Goal: Transaction & Acquisition: Obtain resource

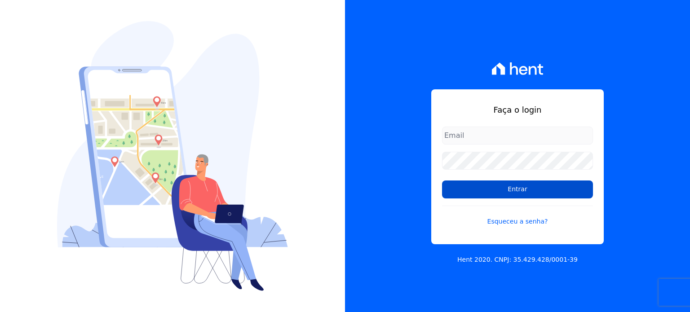
type input "financeiro@bonelliconstrutora.com.br"
click at [544, 189] on input "Entrar" at bounding box center [517, 190] width 151 height 18
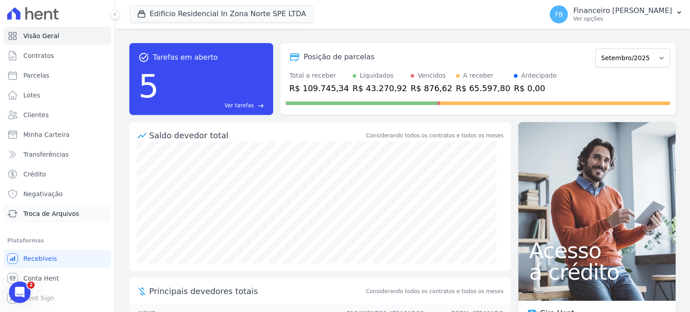
click at [50, 216] on span "Troca de Arquivos" at bounding box center [51, 213] width 56 height 9
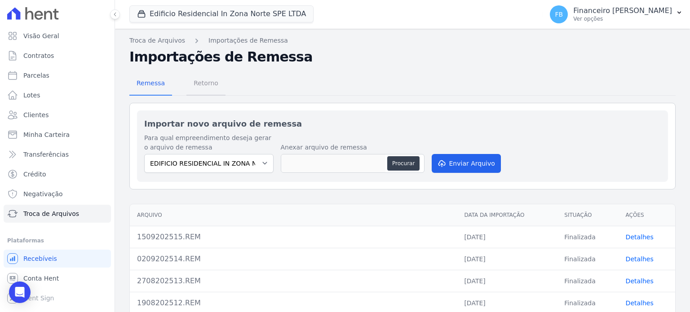
click at [207, 82] on span "Retorno" at bounding box center [205, 83] width 35 height 18
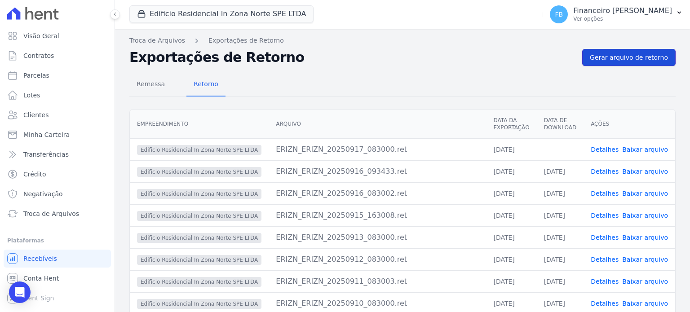
click at [627, 61] on span "Gerar arquivo de retorno" at bounding box center [629, 57] width 78 height 9
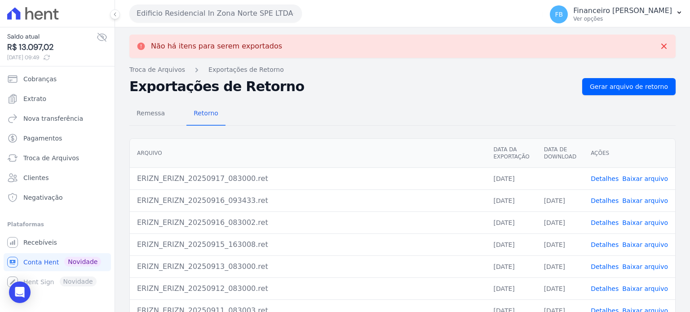
click at [647, 177] on link "Baixar arquivo" at bounding box center [645, 178] width 46 height 7
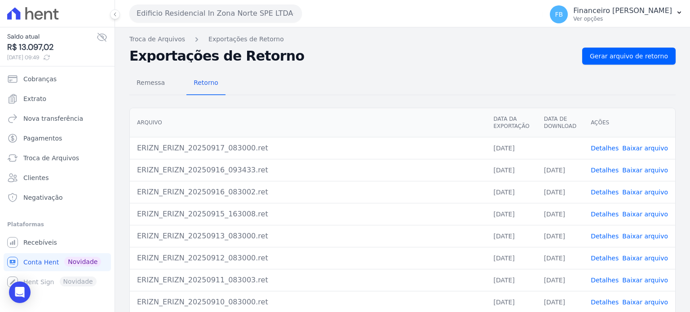
click at [221, 14] on button "Edificio Residencial In Zona Norte SPE LTDA" at bounding box center [215, 13] width 172 height 18
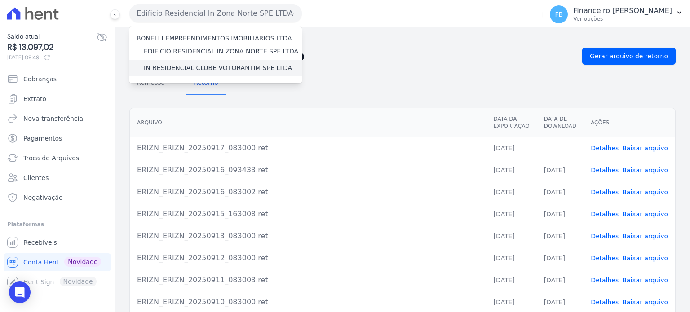
click at [231, 70] on label "IN RESIDENCIAL CLUBE VOTORANTIM SPE LTDA" at bounding box center [218, 67] width 148 height 9
click at [0, 0] on input "IN RESIDENCIAL CLUBE VOTORANTIM SPE LTDA" at bounding box center [0, 0] width 0 height 0
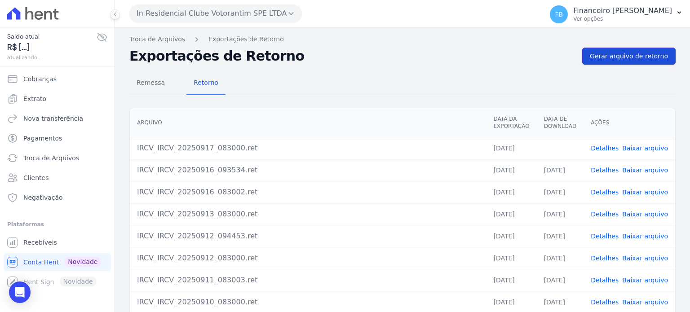
click at [637, 53] on span "Gerar arquivo de retorno" at bounding box center [629, 56] width 78 height 9
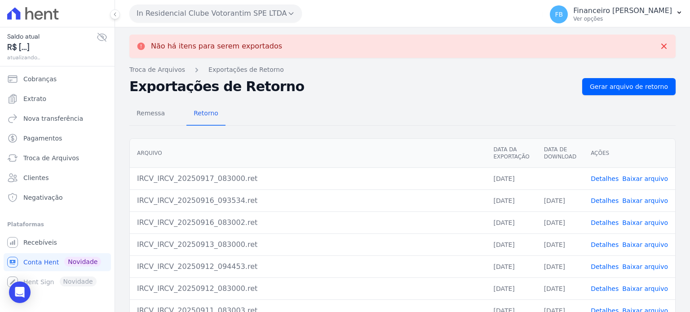
click at [634, 179] on link "Baixar arquivo" at bounding box center [645, 178] width 46 height 7
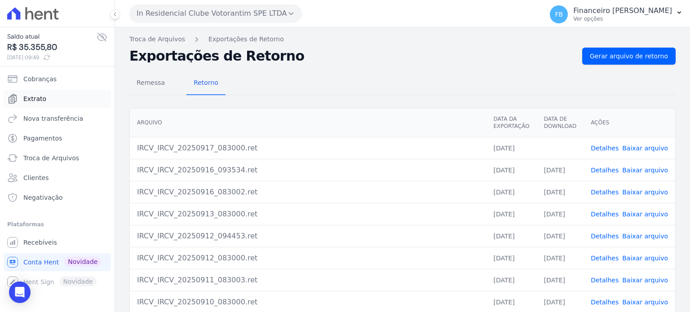
click at [46, 98] on link "Extrato" at bounding box center [57, 99] width 107 height 18
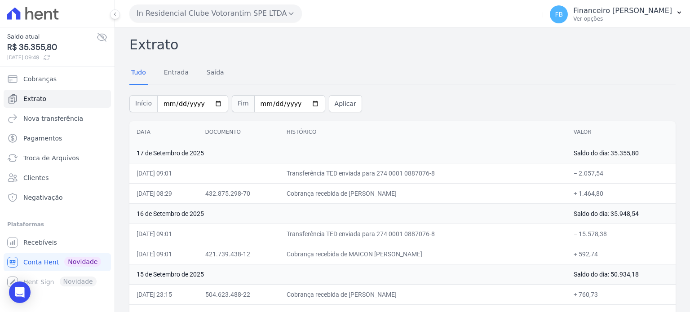
click at [188, 10] on button "In Residencial Clube Votorantim SPE LTDA" at bounding box center [215, 13] width 172 height 18
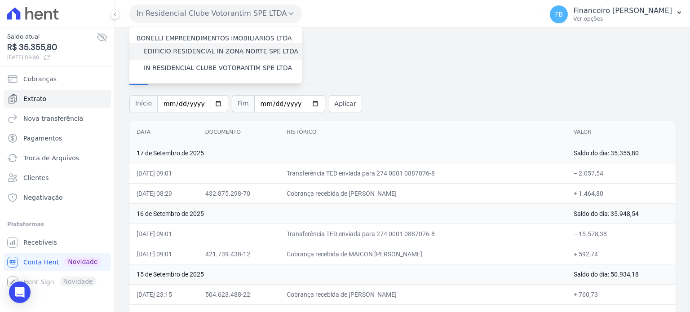
click at [225, 55] on label "EDIFICIO RESIDENCIAL IN ZONA NORTE SPE LTDA" at bounding box center [221, 51] width 155 height 9
click at [0, 0] on input "EDIFICIO RESIDENCIAL IN ZONA NORTE SPE LTDA" at bounding box center [0, 0] width 0 height 0
